Goal: Navigation & Orientation: Understand site structure

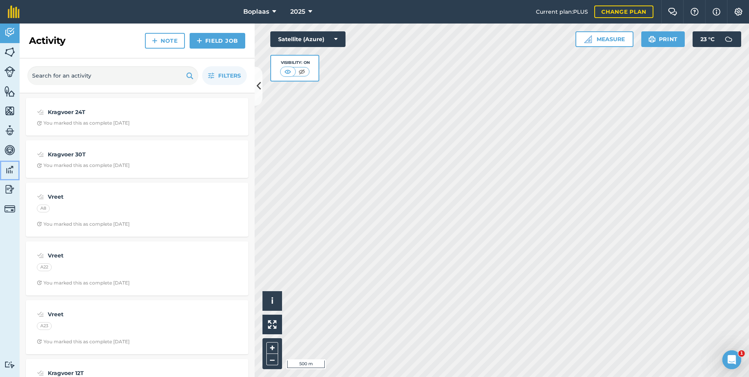
click at [10, 168] on img at bounding box center [9, 170] width 11 height 12
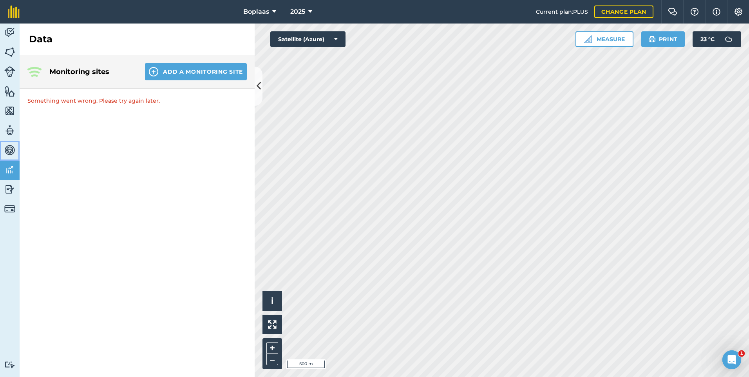
click at [11, 151] on img at bounding box center [9, 150] width 11 height 12
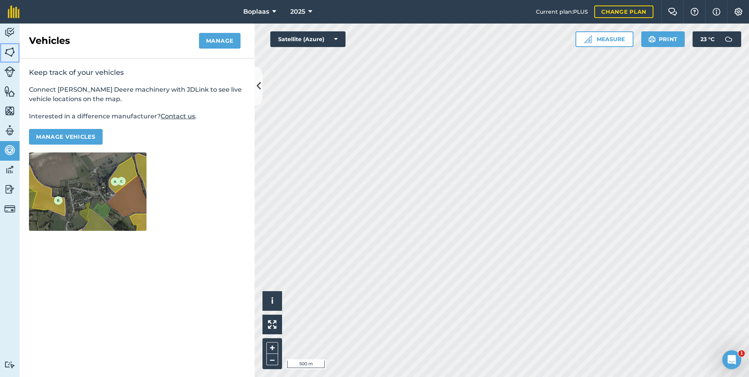
click at [11, 52] on img at bounding box center [9, 52] width 11 height 12
